Goal: Transaction & Acquisition: Purchase product/service

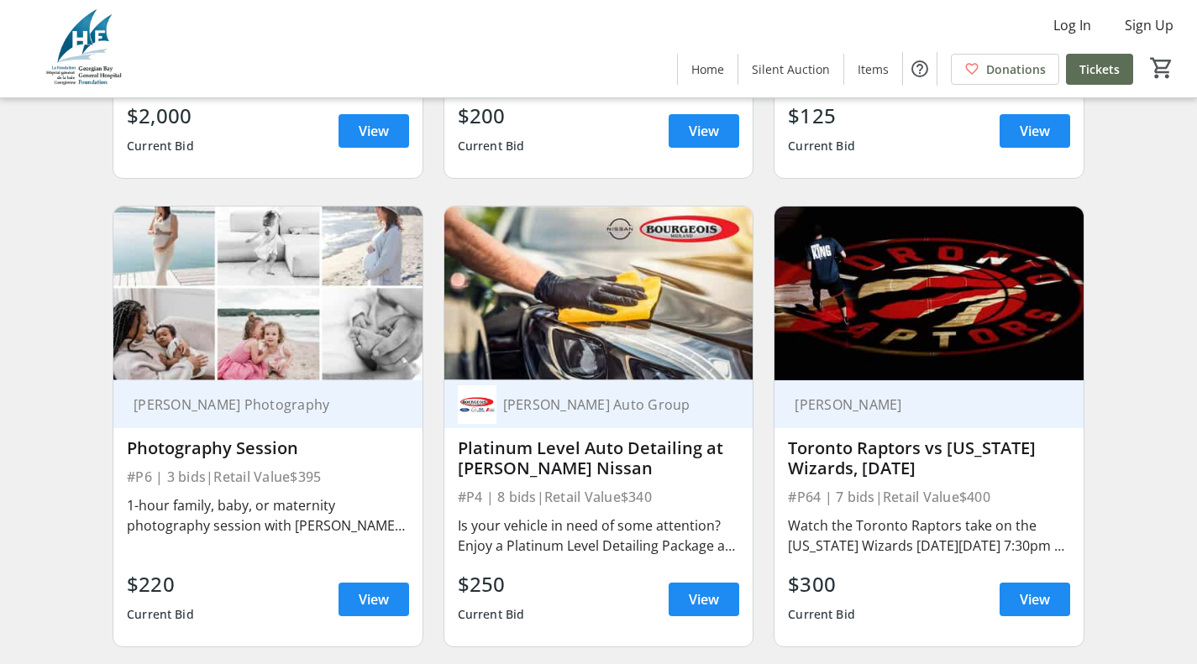
scroll to position [1512, 0]
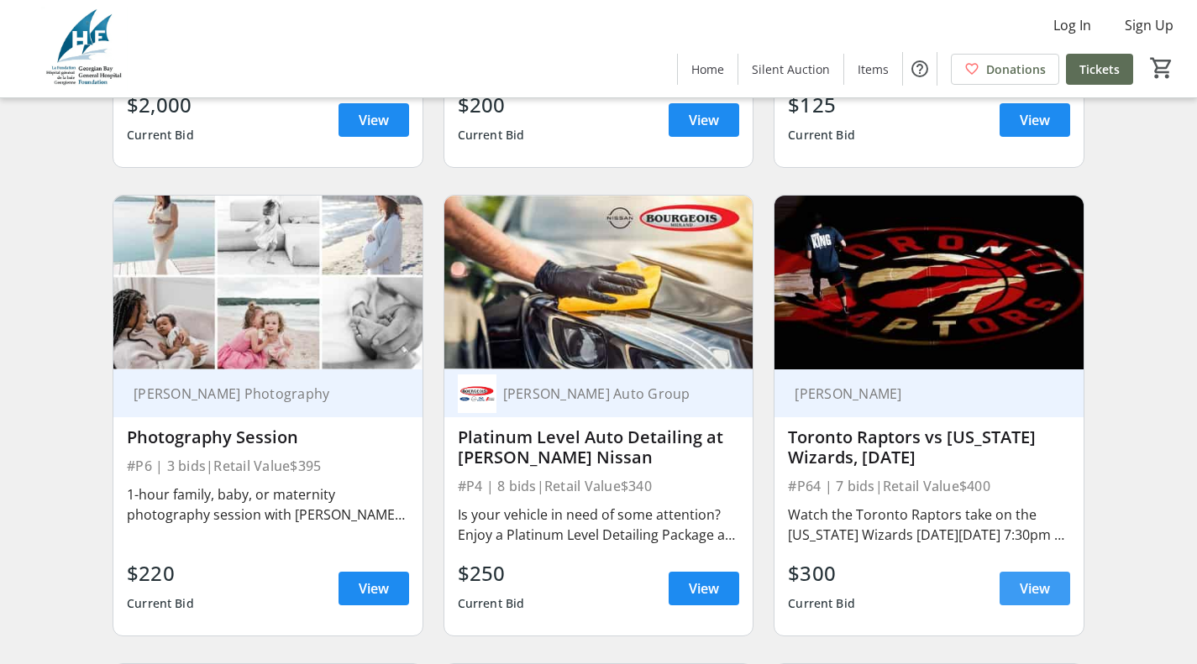
click at [1043, 599] on span "View" at bounding box center [1035, 589] width 30 height 20
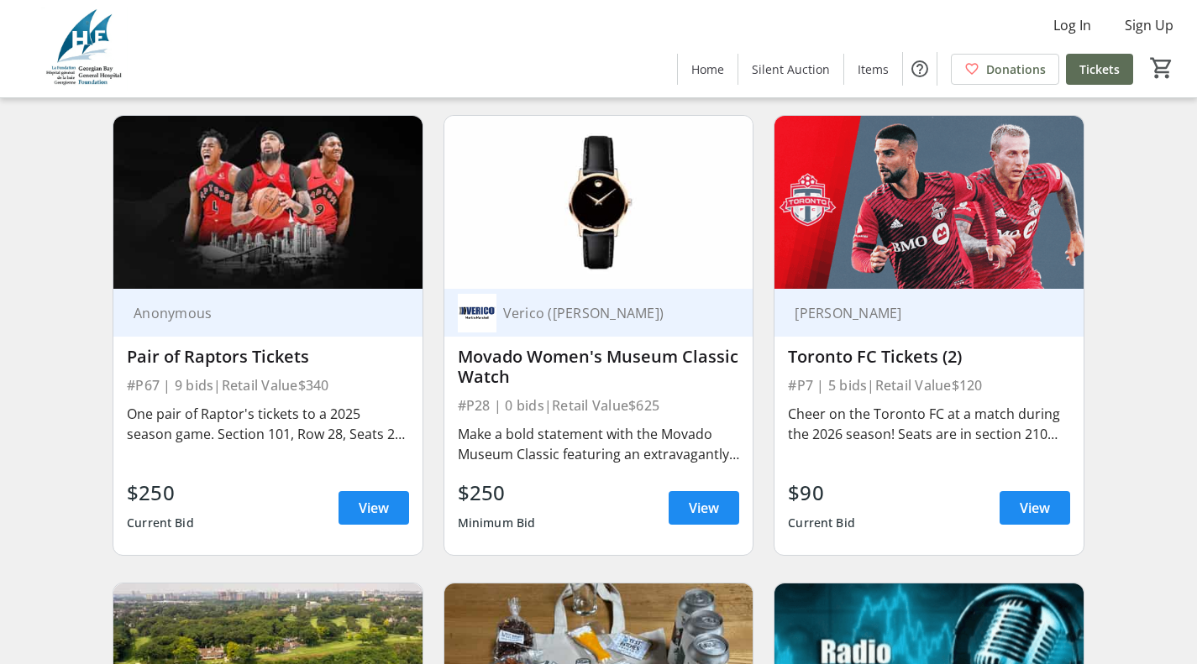
scroll to position [4956, 0]
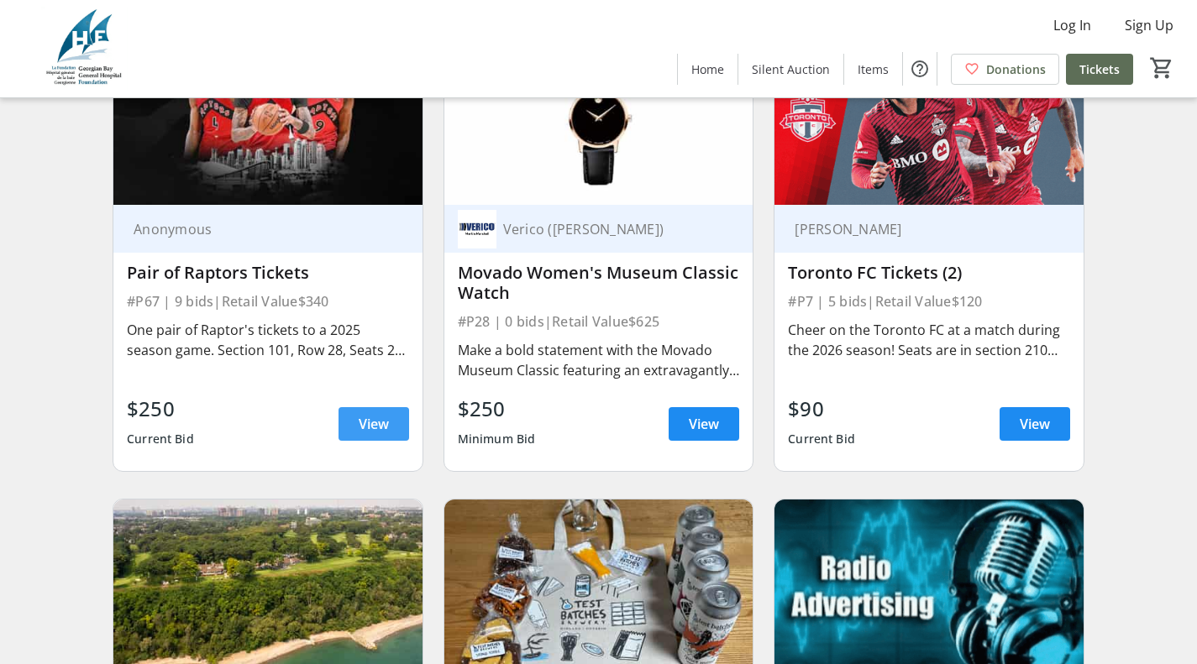
click at [373, 434] on span "View" at bounding box center [374, 424] width 30 height 20
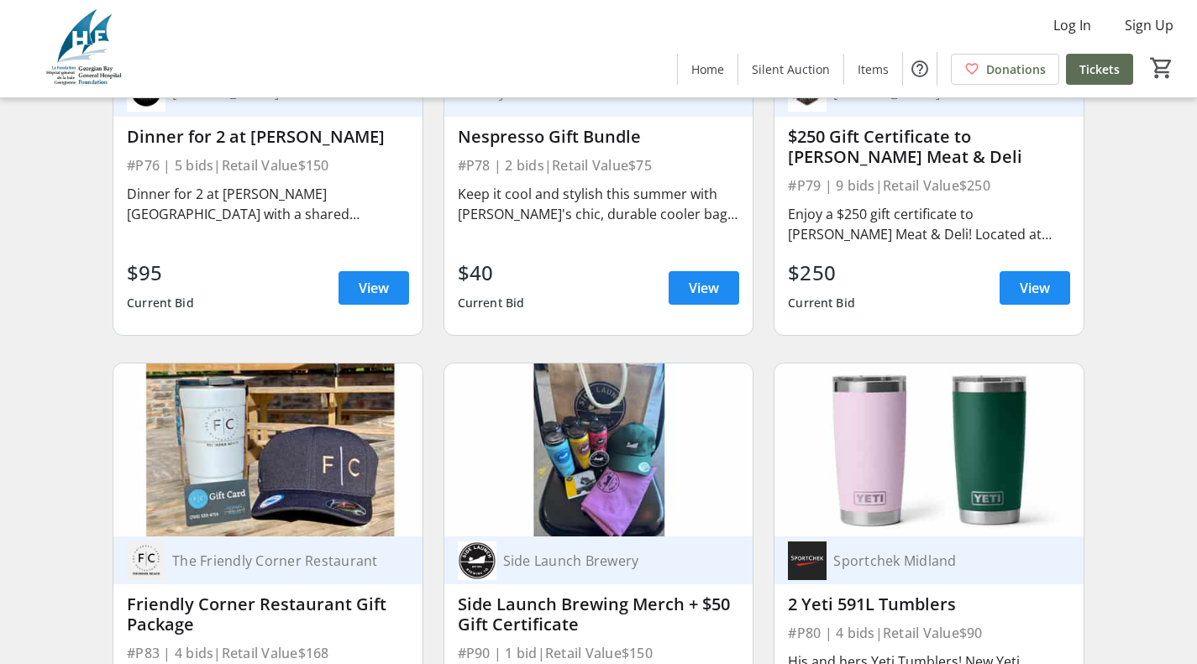
scroll to position [14871, 0]
